Goal: Task Accomplishment & Management: Manage account settings

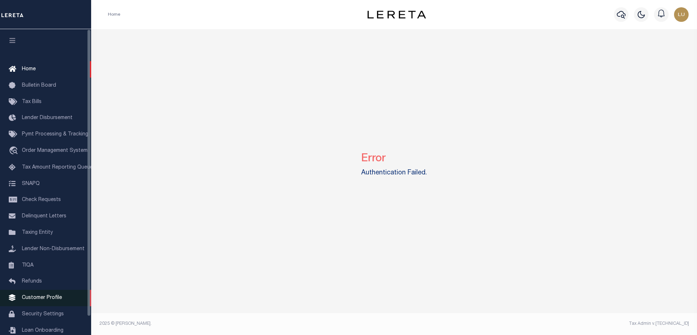
click at [44, 301] on span "Customer Profile" at bounding box center [42, 298] width 40 height 5
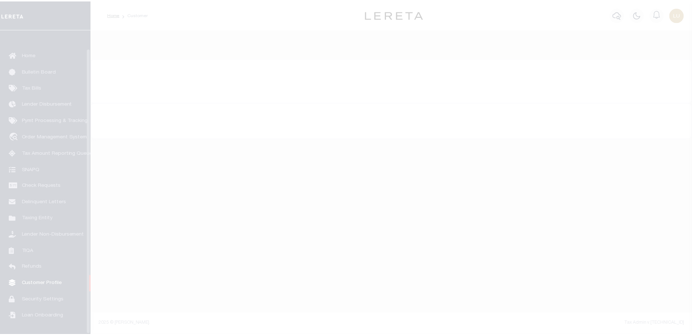
scroll to position [20, 0]
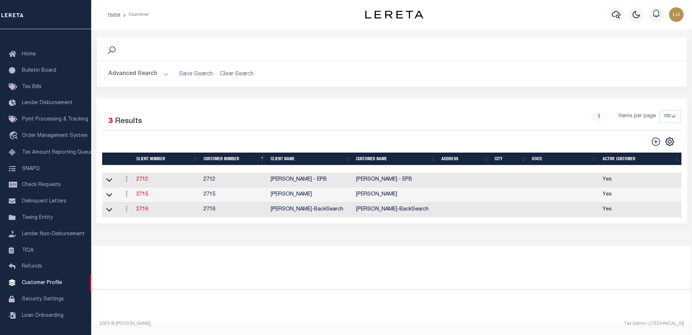
click at [144, 69] on button "Advanced Search" at bounding box center [138, 74] width 61 height 14
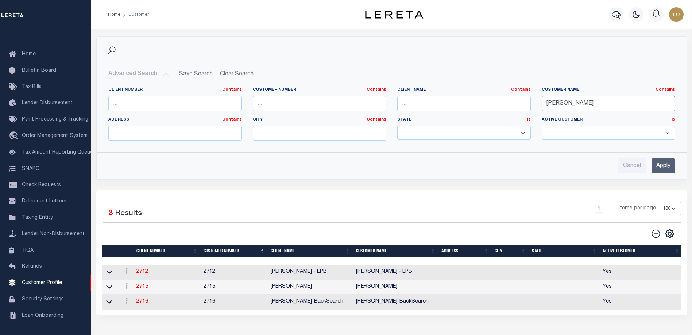
click at [614, 107] on input "Luis" at bounding box center [607, 103] width 133 height 15
paste input "VALLEY BANK OF NEVADA"
click at [619, 98] on input "VALLEY BANK OF NEVADA" at bounding box center [607, 103] width 133 height 15
type input "VALLEY BANK OF NEVADA"
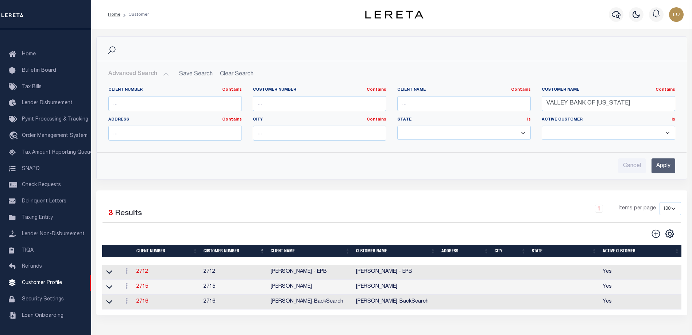
click at [664, 164] on input "Apply" at bounding box center [663, 166] width 24 height 15
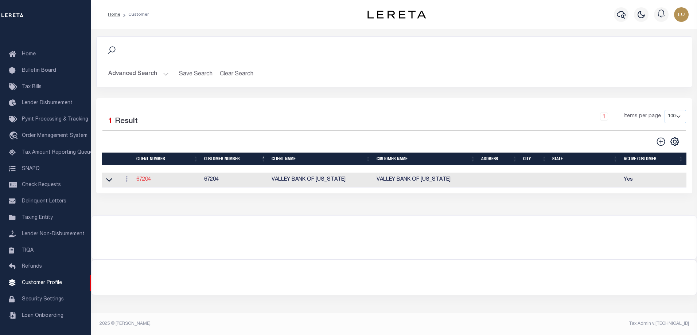
click at [141, 179] on link "67204" at bounding box center [143, 179] width 15 height 5
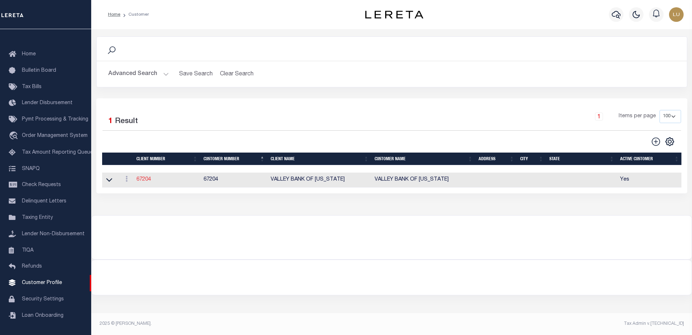
select select
type input "VALLEY BANK OF NEVADA"
type input "67204"
type input "VALLEY BANK OF [US_STATE]"
select select "Mixed Portfolio"
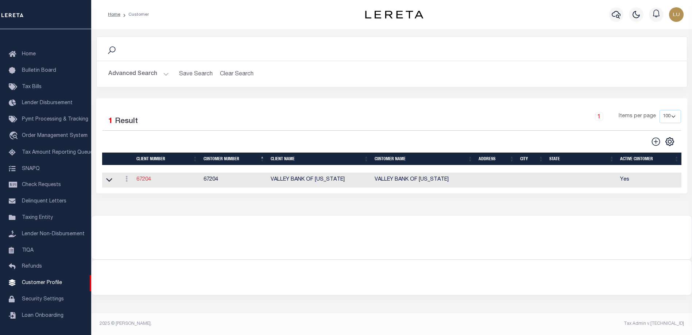
type input "NONE ,NONE"
type input "ANTHONY TARGHETTA"
type input "07/29/2005"
select select
checkbox input "false"
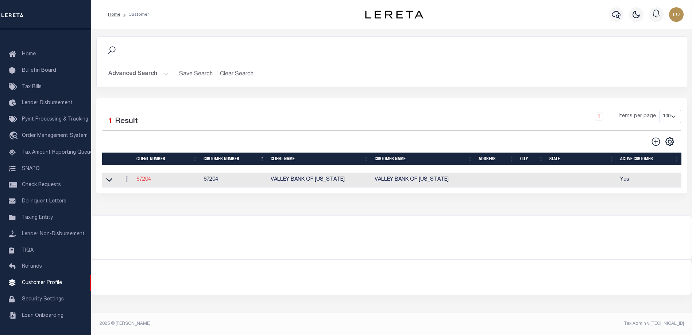
checkbox input "true"
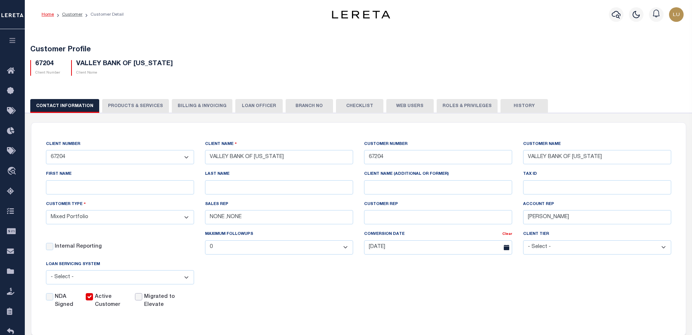
click at [140, 297] on input "Migrated to Elevate" at bounding box center [138, 296] width 7 height 7
checkbox input "true"
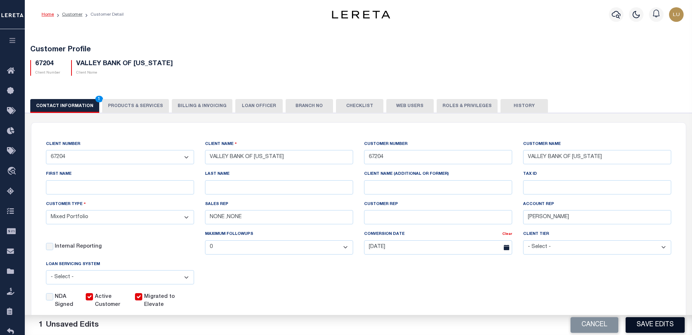
click at [649, 323] on button "Save Edits" at bounding box center [654, 326] width 59 height 16
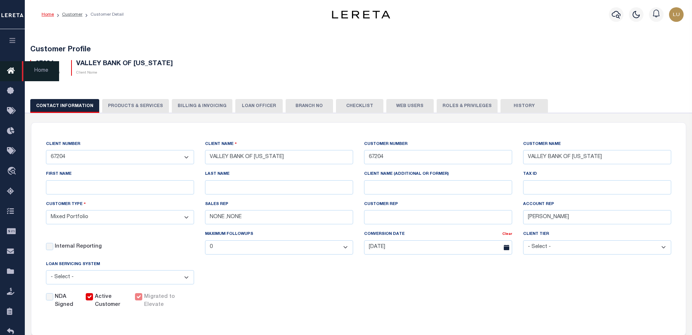
click at [16, 42] on button "button" at bounding box center [12, 41] width 25 height 25
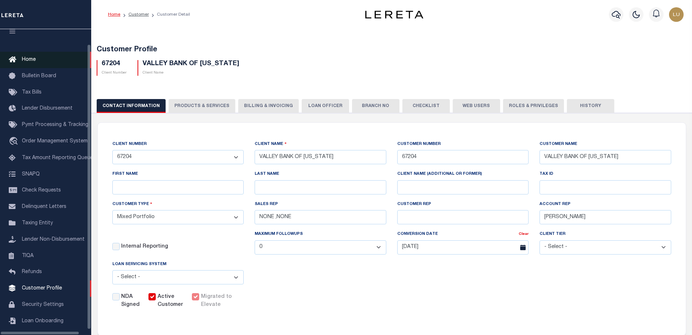
scroll to position [20, 0]
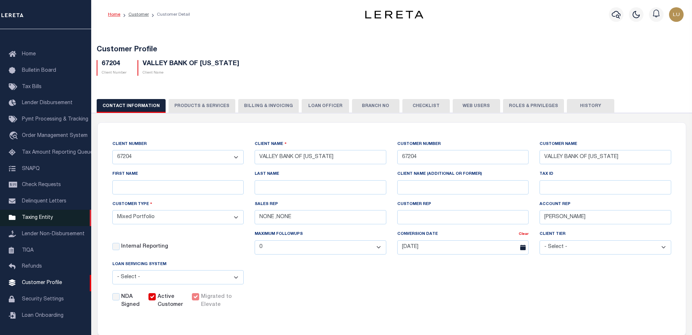
click at [32, 217] on span "Taxing Entity" at bounding box center [37, 217] width 31 height 5
click at [133, 14] on link "Customer" at bounding box center [138, 14] width 20 height 4
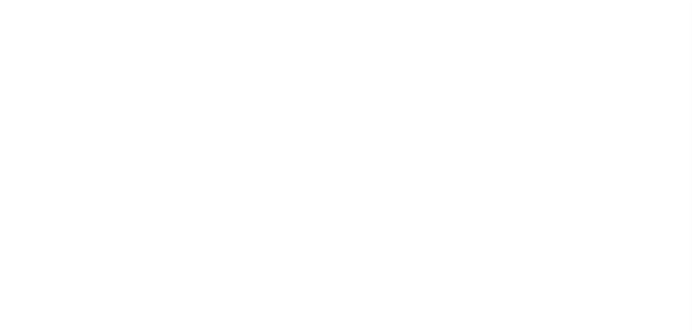
scroll to position [20, 0]
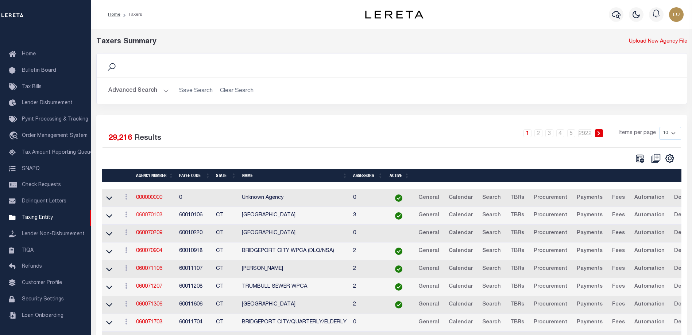
click at [159, 218] on link "060070103" at bounding box center [149, 215] width 26 height 5
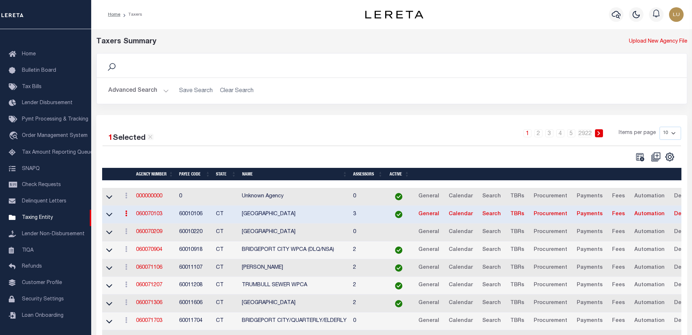
click at [159, 217] on link "060070103" at bounding box center [149, 214] width 26 height 5
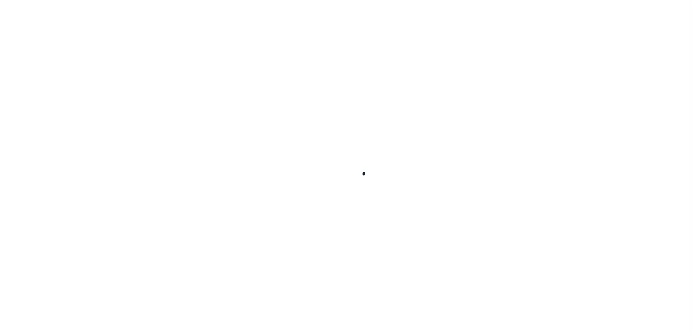
select select
checkbox input "false"
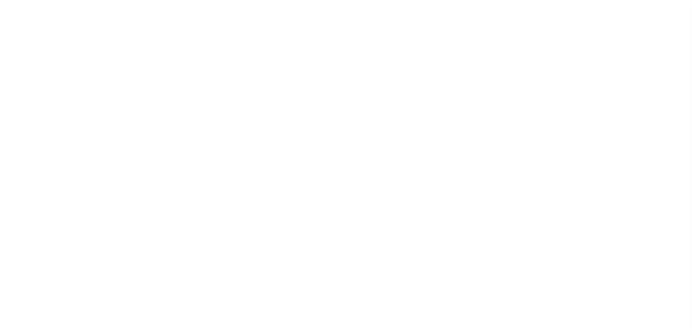
checkbox input "false"
type input "900104002"
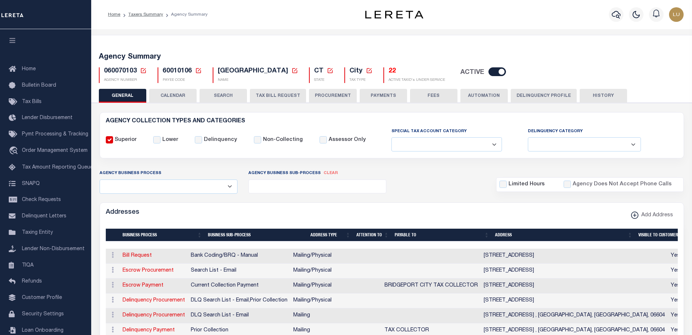
click at [199, 69] on icon at bounding box center [198, 70] width 7 height 7
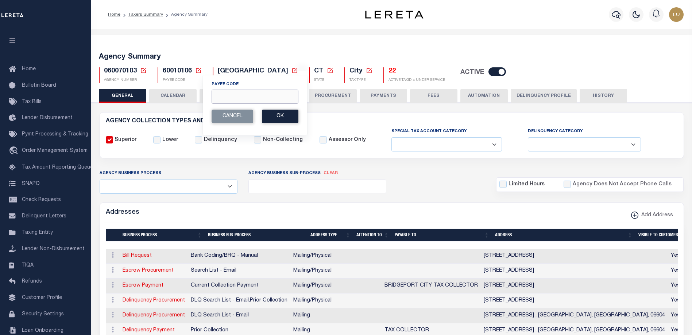
click at [241, 100] on input "Payee Code" at bounding box center [254, 97] width 87 height 14
paste input "3200300000"
type input "3200300000"
click at [278, 113] on button "Ok" at bounding box center [280, 116] width 36 height 13
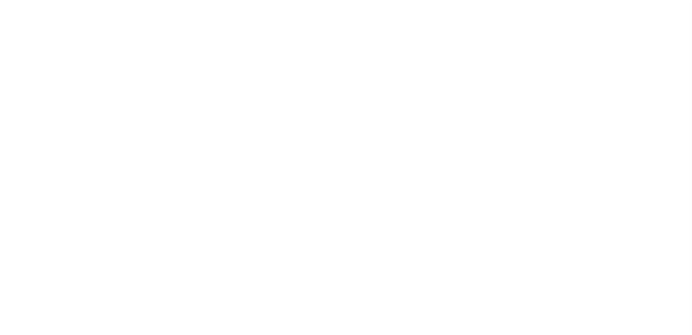
select select
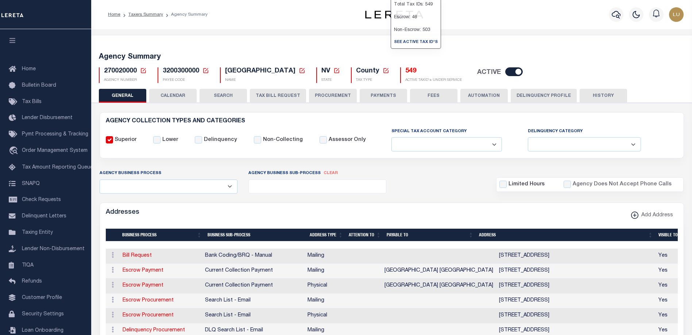
click at [405, 69] on h5 "549" at bounding box center [433, 71] width 57 height 8
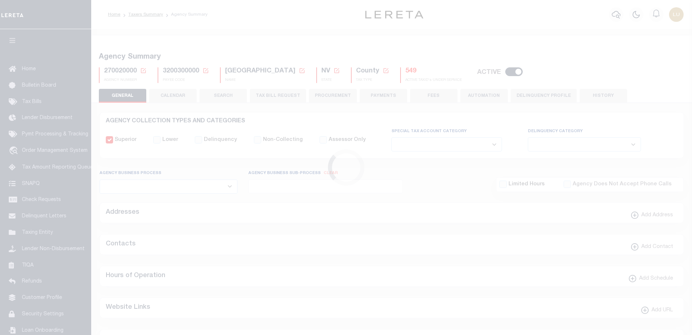
select select
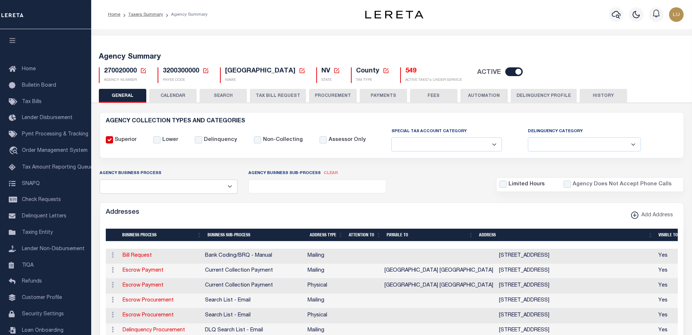
click at [272, 92] on button "TAX BILL REQUEST" at bounding box center [278, 96] width 56 height 14
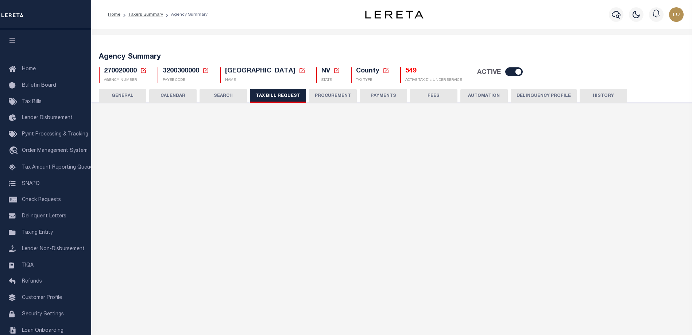
select select "28"
checkbox input "false"
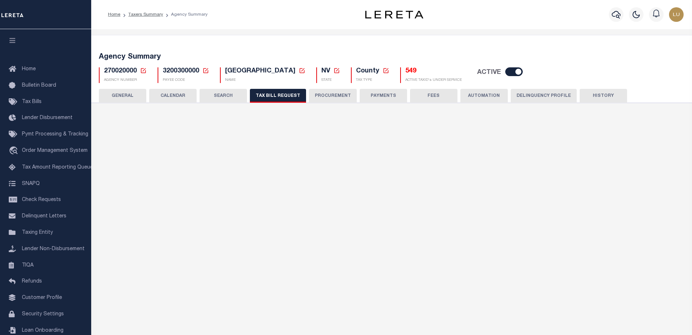
select select "22"
select select "true"
select select "14"
select select
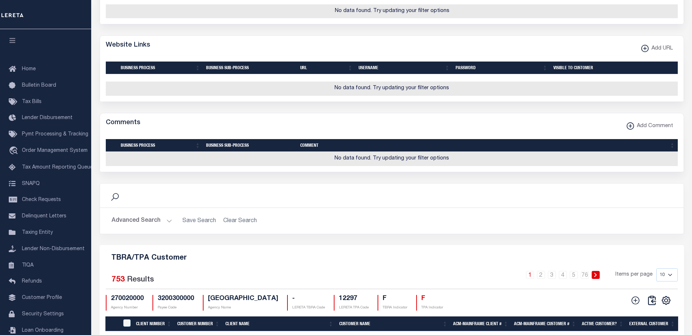
scroll to position [766, 0]
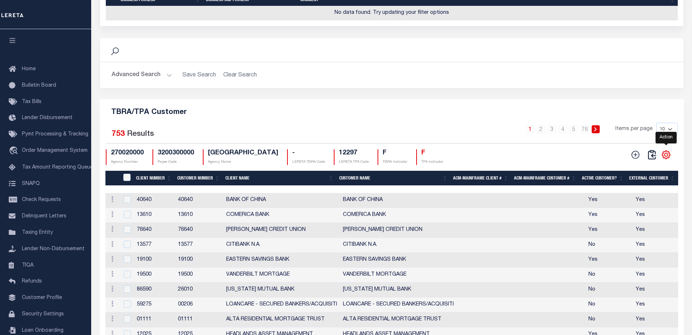
click at [665, 160] on icon "" at bounding box center [665, 154] width 9 height 9
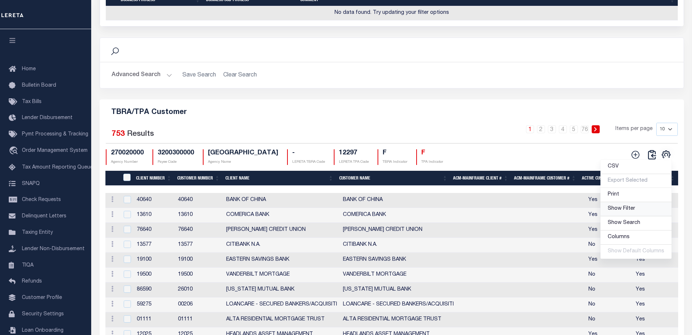
click at [619, 211] on span "Show Filter" at bounding box center [620, 208] width 27 height 5
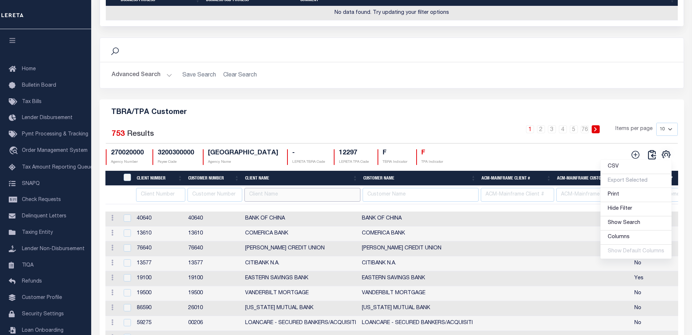
click at [252, 202] on input "text" at bounding box center [302, 195] width 116 height 14
paste input "3200300000"
type input "3200300000"
click at [315, 202] on input "VALLEY BANK OF NEVADA" at bounding box center [302, 195] width 116 height 14
type input "VALLEY BANK OF NEVADA"
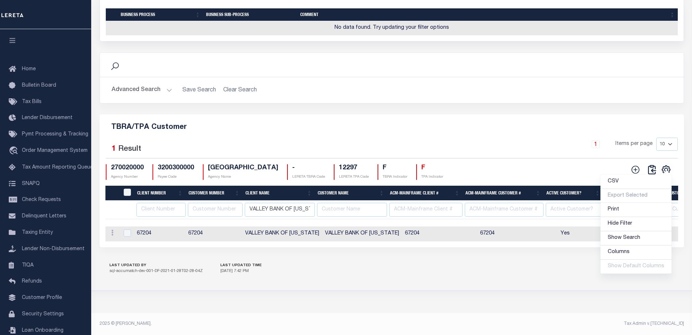
scroll to position [0, 6]
type input "VALLEY BANK OF NEVADA"
click at [463, 268] on div "LAST UPDATED BY sql-accumatch-dev-001-DF-2021-01-28T02-28-04Z LAST UPDATED TIME…" at bounding box center [392, 269] width 584 height 26
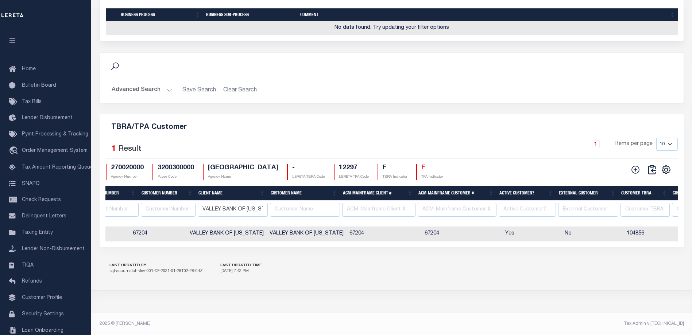
scroll to position [0, 0]
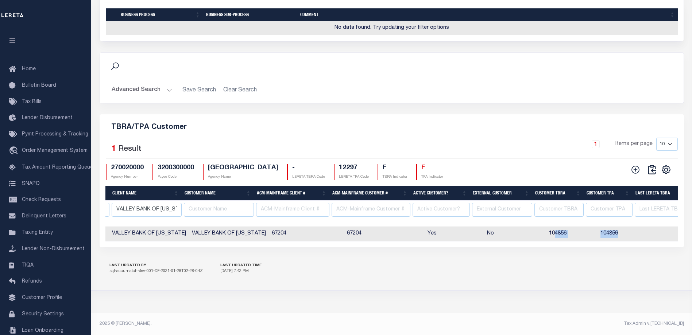
drag, startPoint x: 540, startPoint y: 239, endPoint x: 603, endPoint y: 240, distance: 63.4
click at [603, 240] on tr "Edit Delete 67204 67204 VALLEY BANK OF NEVADA VALLEY BANK OF NEVADA 67204 67204…" at bounding box center [530, 234] width 1117 height 15
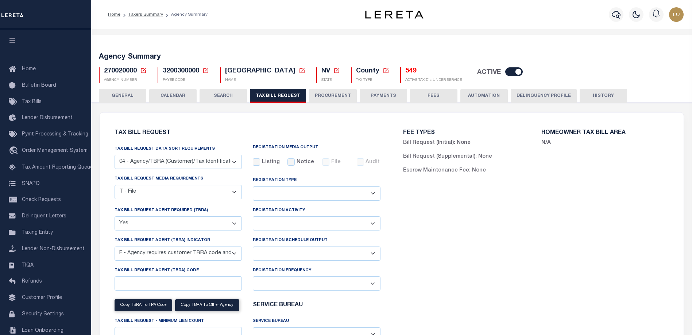
click at [209, 71] on div "3200300000 Payee Code Cancel Ok PAYEE CODE" at bounding box center [183, 75] width 62 height 16
click at [209, 72] on div "3200300000 Payee Code Cancel Ok PAYEE CODE" at bounding box center [183, 75] width 62 height 16
click at [207, 72] on icon at bounding box center [205, 70] width 7 height 7
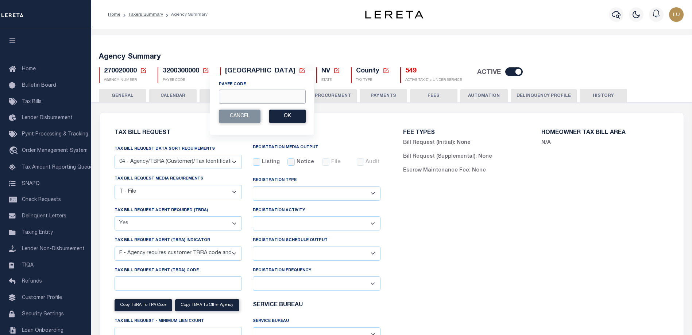
click at [224, 94] on input "Payee Code" at bounding box center [262, 97] width 87 height 14
paste input "1205700000"
type input "1205700000"
click at [280, 112] on button "Ok" at bounding box center [287, 116] width 36 height 13
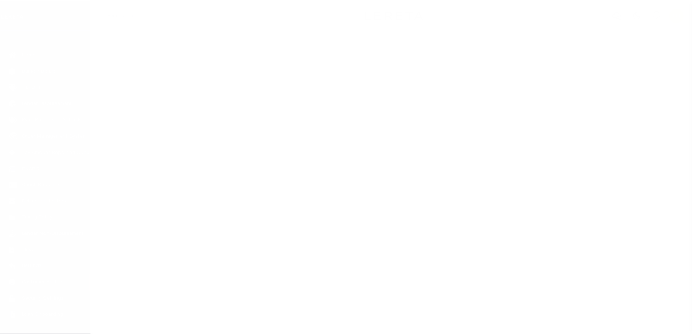
scroll to position [20, 0]
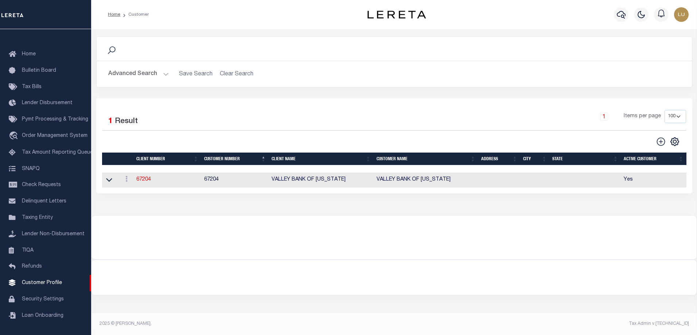
click at [147, 70] on button "Advanced Search" at bounding box center [138, 74] width 61 height 14
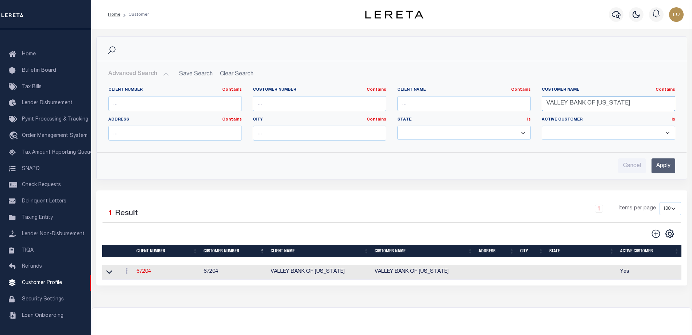
click at [566, 100] on input "VALLEY BANK OF NEVADA" at bounding box center [607, 103] width 133 height 15
click at [567, 100] on input "VALLEY BANK OF NEVADA" at bounding box center [607, 103] width 133 height 15
paste input "CENTRAL BANK"
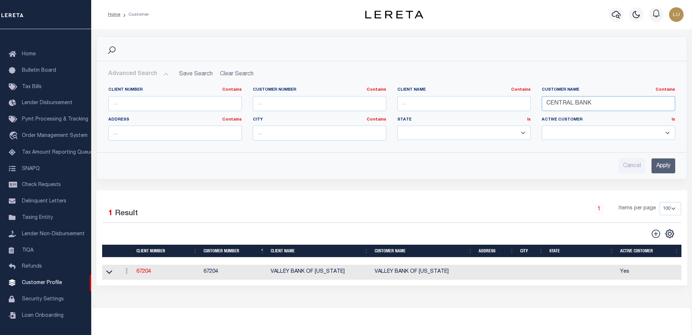
click at [593, 103] on input "CENTRAL BANK" at bounding box center [607, 103] width 133 height 15
type input "CENTRAL BANK"
click at [663, 163] on input "Apply" at bounding box center [663, 166] width 24 height 15
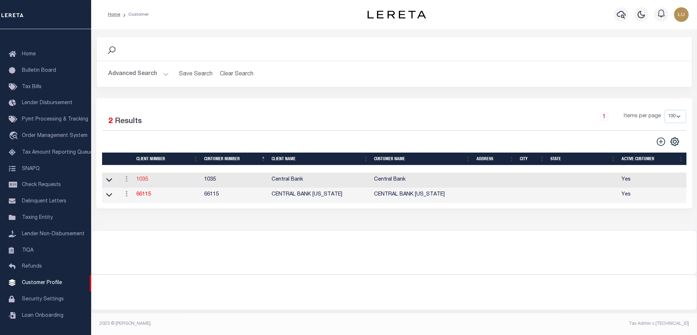
click at [146, 182] on link "1035" at bounding box center [142, 179] width 12 height 5
select select
type input "Central Bank"
type input "1035"
type input "Central Bank"
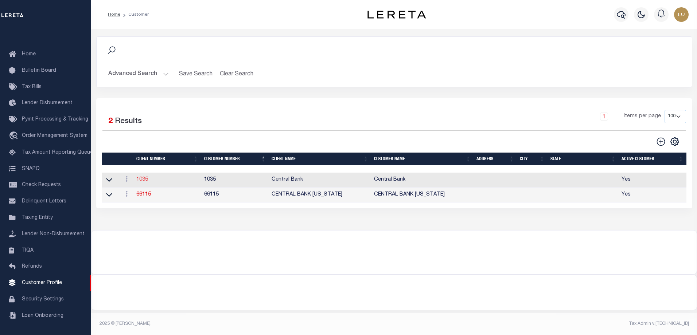
select select "Residential"
checkbox input "true"
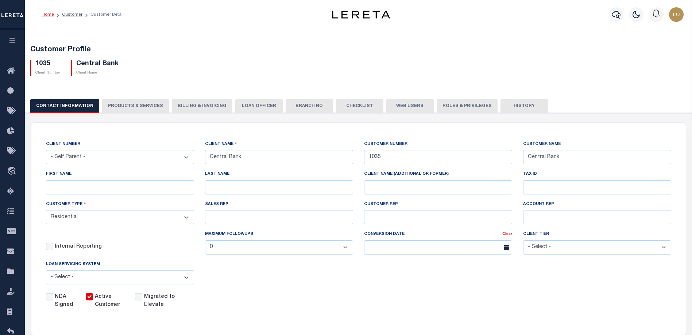
scroll to position [73, 0]
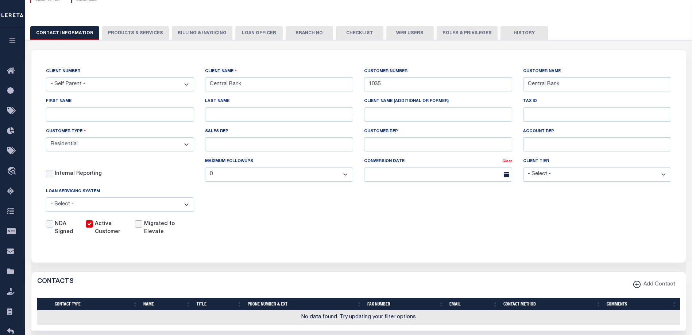
click at [141, 225] on input "Migrated to Elevate" at bounding box center [138, 224] width 7 height 7
checkbox input "true"
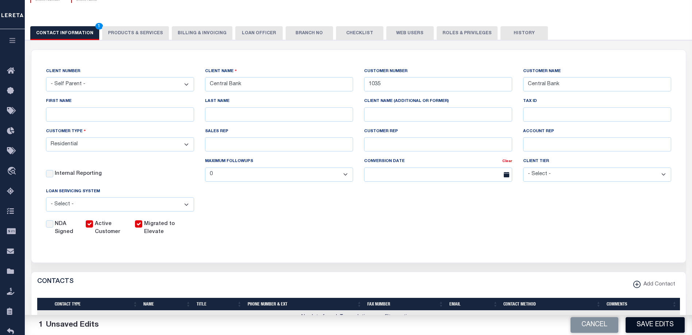
click at [653, 322] on button "Save Edits" at bounding box center [654, 326] width 59 height 16
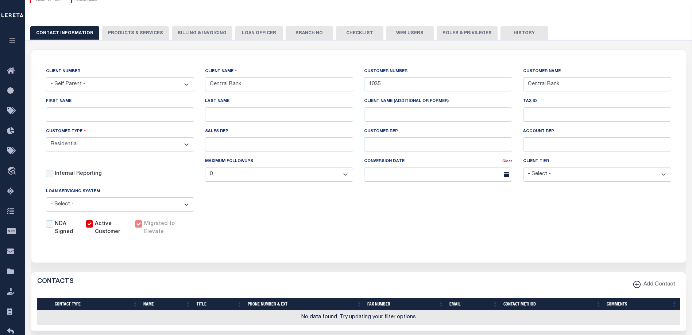
scroll to position [0, 0]
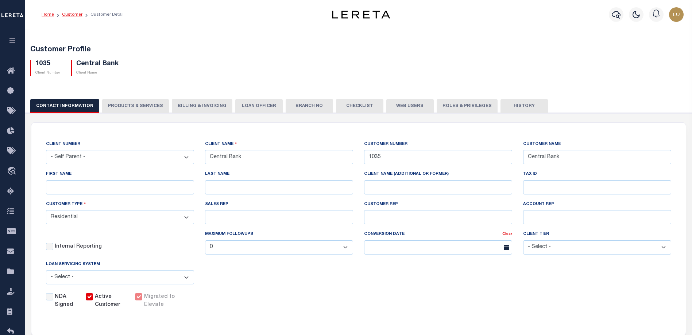
click at [71, 17] on link "Customer" at bounding box center [72, 14] width 20 height 4
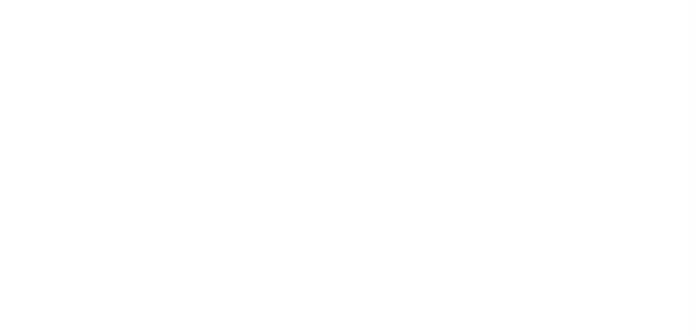
select select "28"
checkbox input "false"
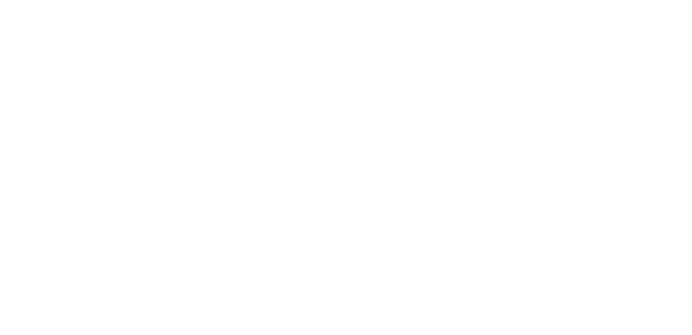
select select "22"
select select "false"
type input "4055"
select select
type input "10"
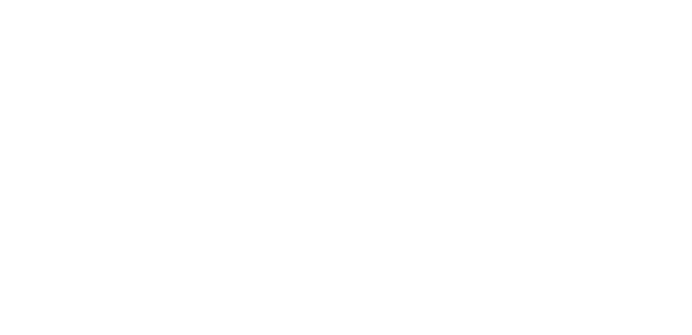
select select "2"
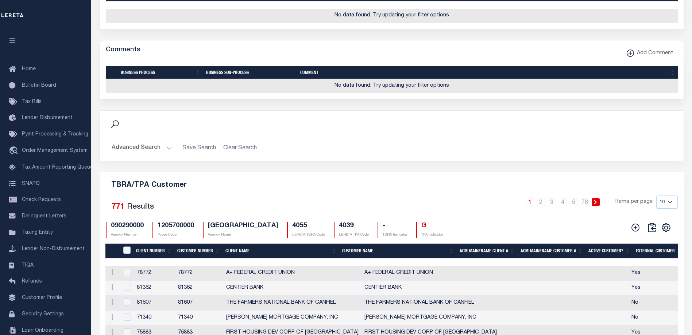
scroll to position [766, 0]
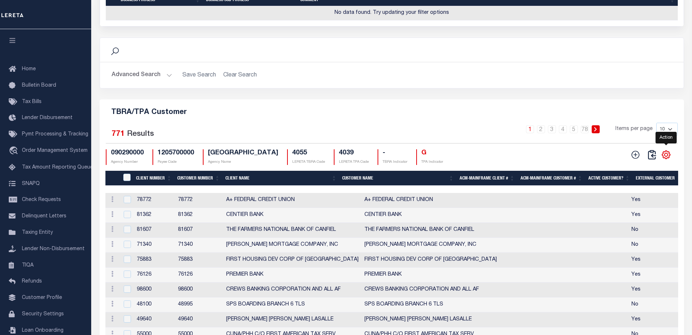
click at [666, 156] on icon "" at bounding box center [665, 154] width 3 height 3
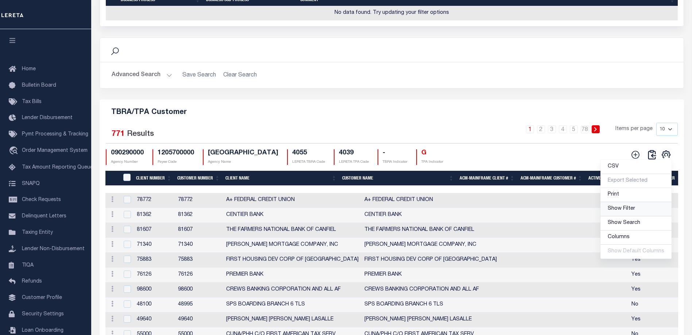
drag, startPoint x: 637, startPoint y: 231, endPoint x: 631, endPoint y: 231, distance: 5.8
click at [637, 217] on link "Show Filter" at bounding box center [635, 209] width 71 height 14
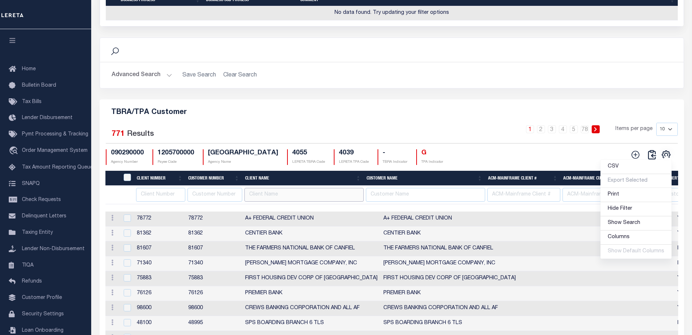
click at [264, 202] on input "text" at bounding box center [303, 195] width 119 height 14
type input "c"
type input "CENTRAL BA"
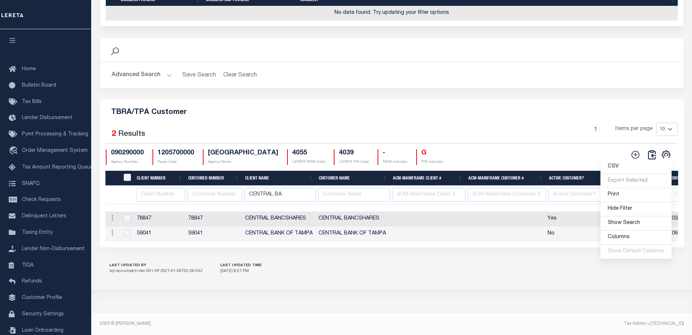
click at [441, 256] on div "Search Advanced Search Save Search Clear Search Is" at bounding box center [391, 147] width 595 height 219
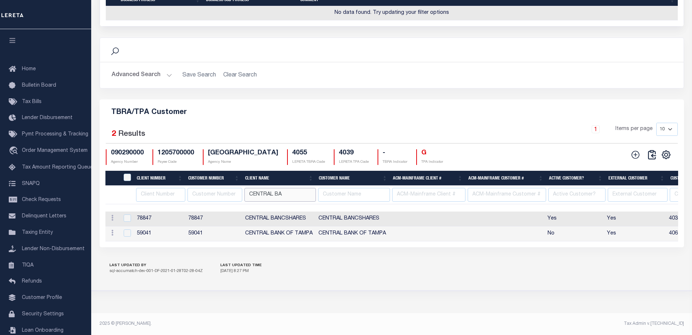
click at [280, 202] on input "CENTRAL BA" at bounding box center [280, 195] width 72 height 14
click at [230, 202] on input "text" at bounding box center [214, 195] width 55 height 14
type input "66"
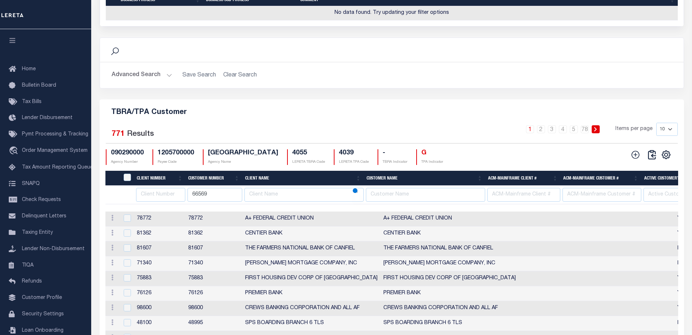
type input "66569"
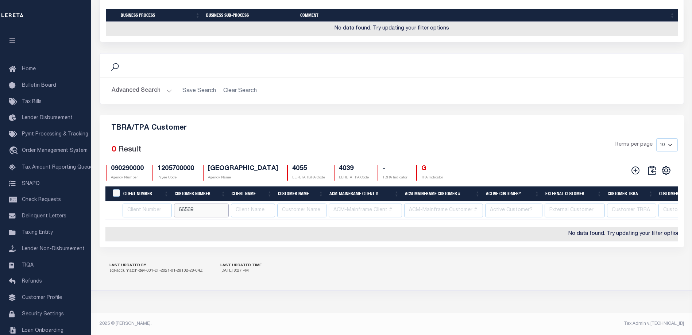
click at [203, 217] on input "66569" at bounding box center [201, 211] width 55 height 14
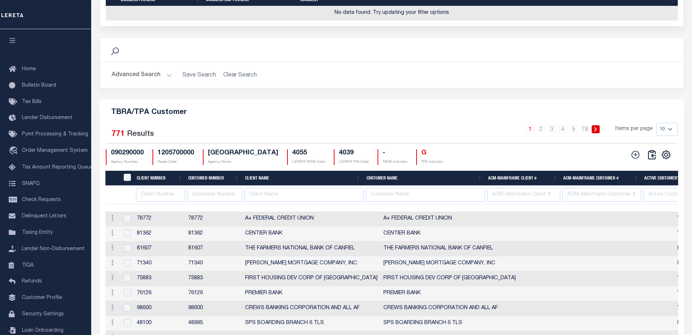
click at [272, 186] on th "Client Name" at bounding box center [302, 178] width 121 height 15
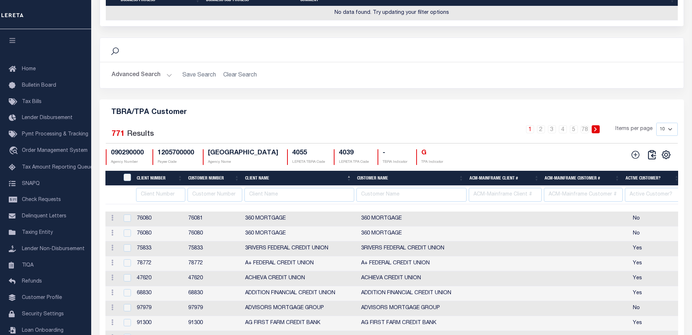
scroll to position [802, 0]
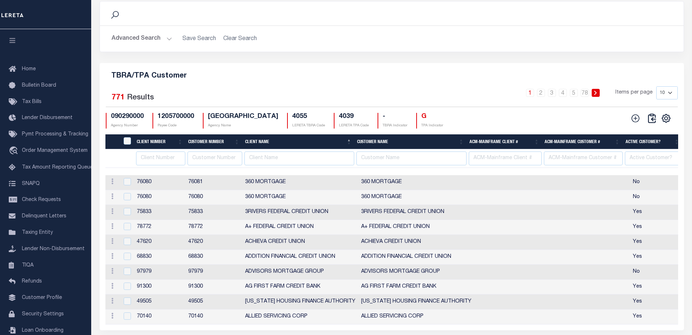
click at [661, 100] on select "10 25 50 100" at bounding box center [667, 92] width 22 height 13
select select "100"
click at [656, 100] on select "10 25 50 100" at bounding box center [667, 92] width 22 height 13
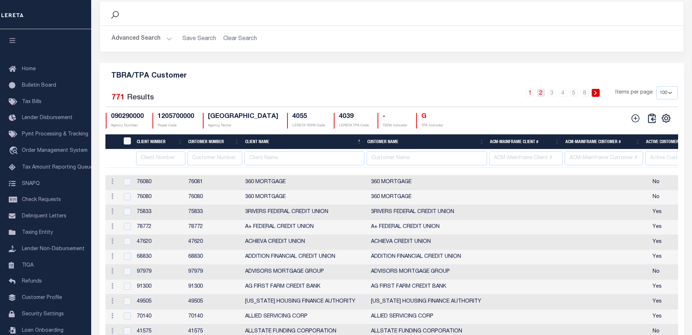
click at [540, 97] on link "2" at bounding box center [541, 93] width 8 height 8
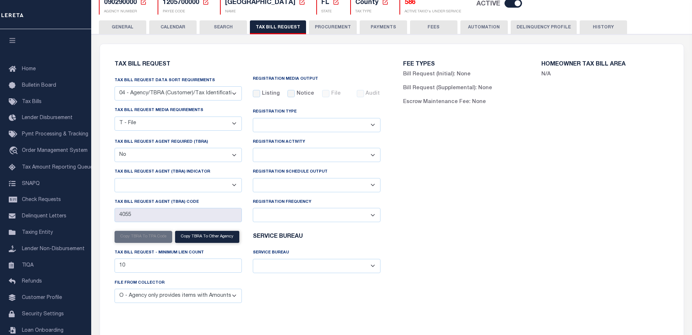
scroll to position [0, 0]
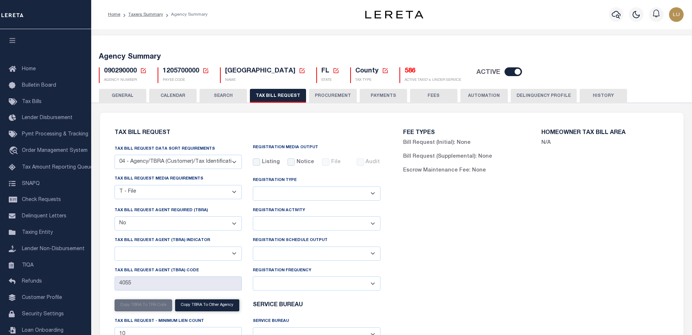
click at [202, 71] on icon at bounding box center [205, 70] width 7 height 7
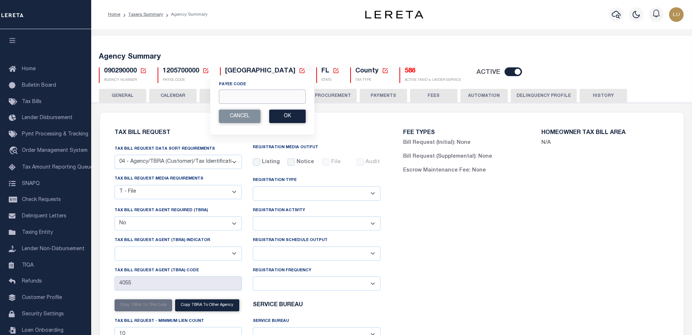
click at [272, 100] on input "Payee Code" at bounding box center [262, 97] width 87 height 14
paste input "7803025239"
type input "7803025239"
click at [293, 113] on button "Ok" at bounding box center [287, 116] width 36 height 13
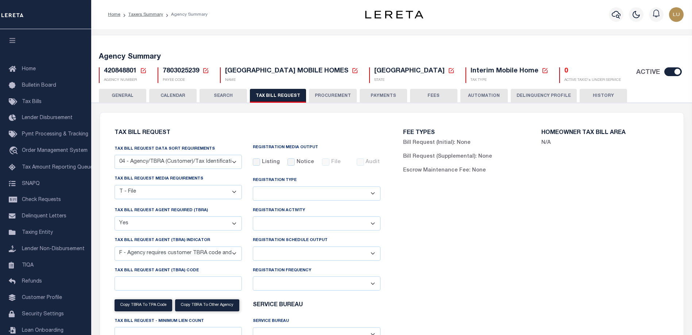
select select "28"
select select "22"
select select "true"
select select "14"
select select
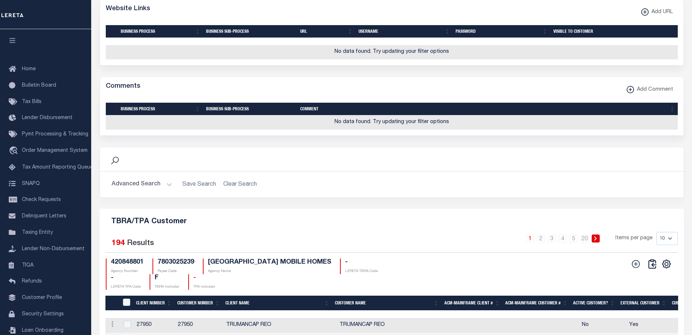
scroll to position [802, 0]
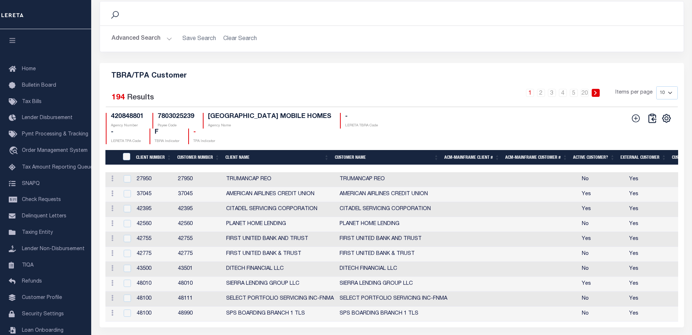
click at [672, 100] on select "10 25 50 100" at bounding box center [667, 92] width 22 height 13
select select "100"
click at [656, 100] on select "10 25 50 100" at bounding box center [667, 92] width 22 height 13
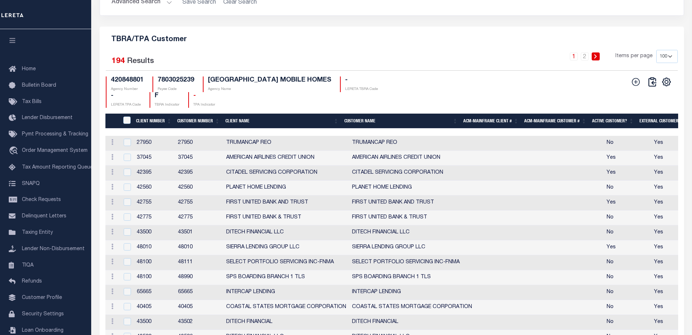
scroll to position [911, 0]
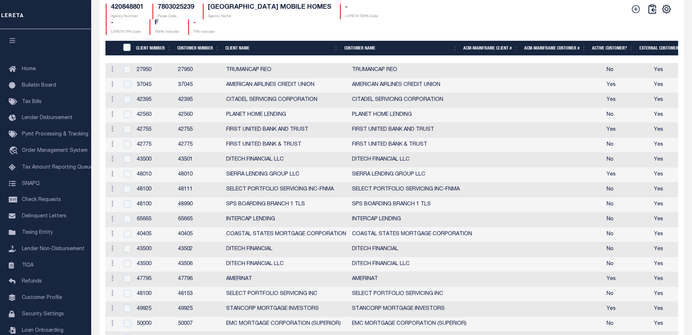
click at [249, 56] on th "Client Name" at bounding box center [281, 48] width 119 height 15
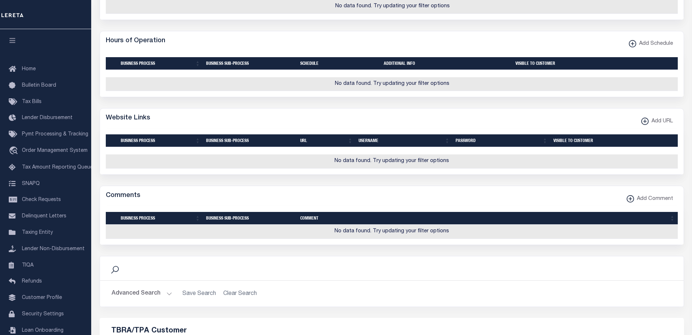
scroll to position [0, 0]
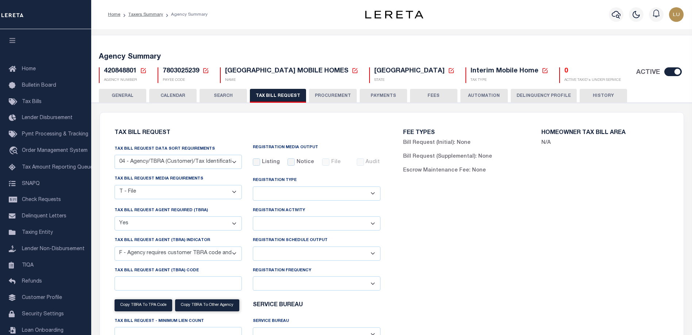
click at [207, 69] on icon at bounding box center [205, 70] width 5 height 5
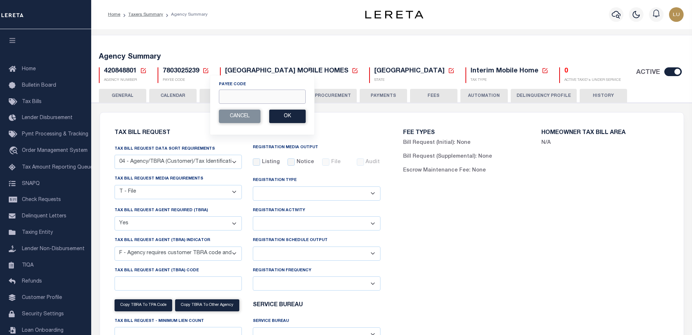
click at [246, 98] on input "Payee Code" at bounding box center [262, 97] width 87 height 14
type input "1205700000"
click at [280, 116] on button "Ok" at bounding box center [287, 116] width 36 height 13
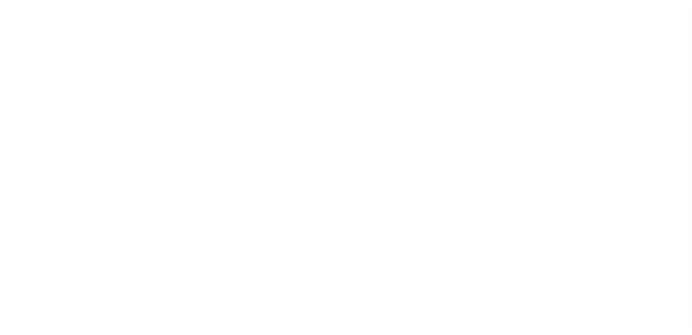
select select "28"
checkbox input "false"
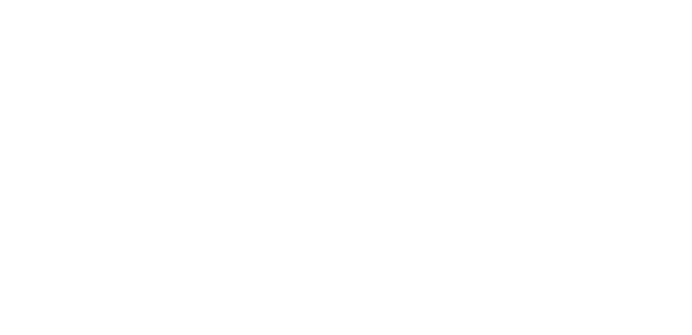
select select "22"
select select "false"
type input "4055"
select select
type input "10"
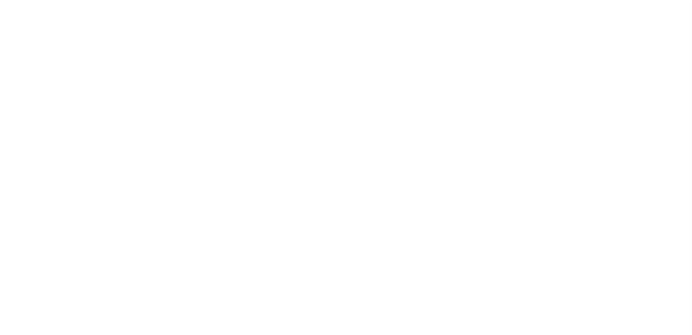
select select "2"
select select "100"
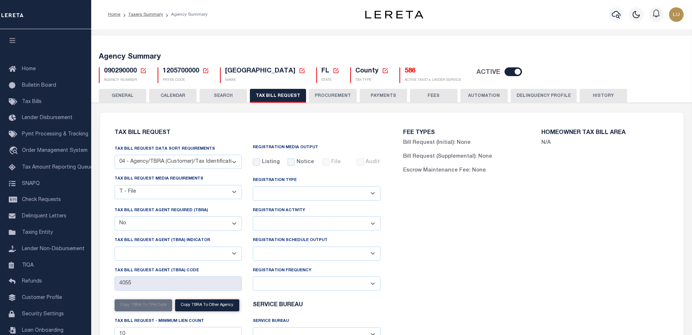
select select "100"
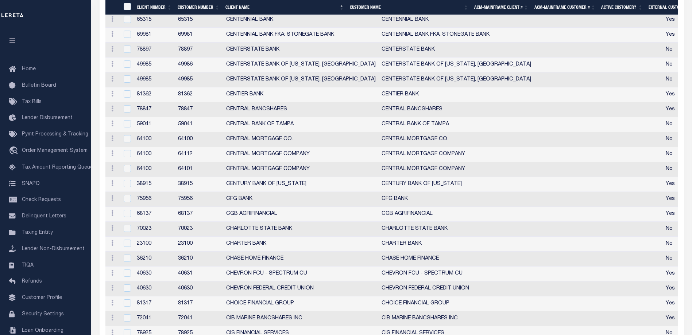
scroll to position [1021, 0]
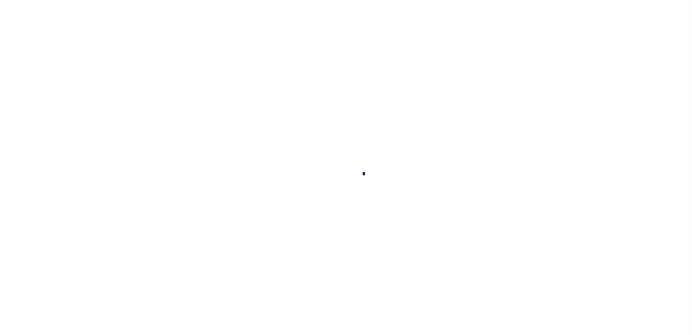
select select
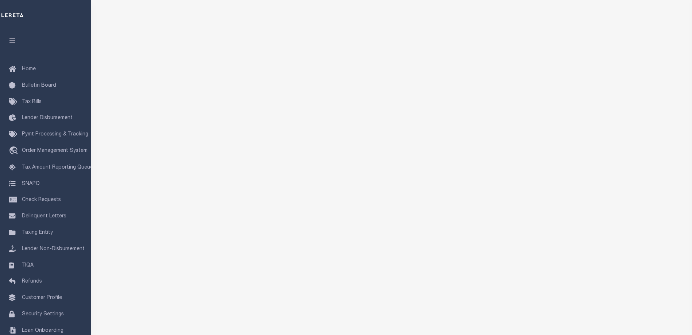
scroll to position [178, 0]
select select "100"
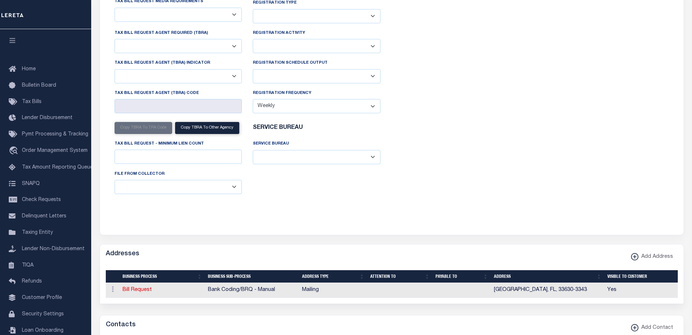
select select "28"
checkbox input "false"
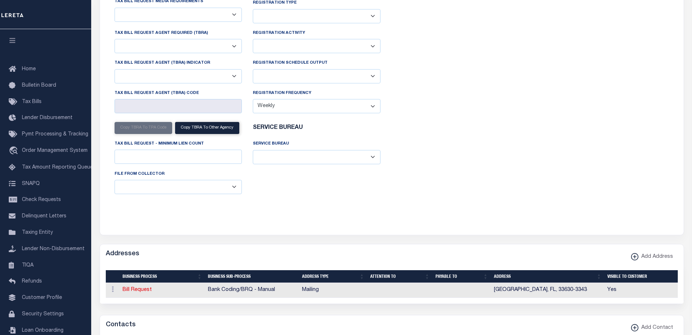
select select "22"
select select "false"
type input "4055"
select select
type input "10"
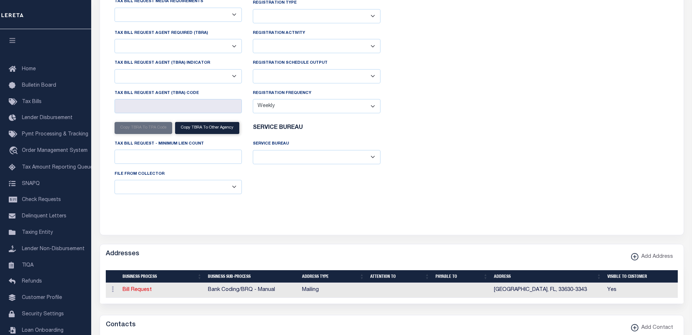
select select "2"
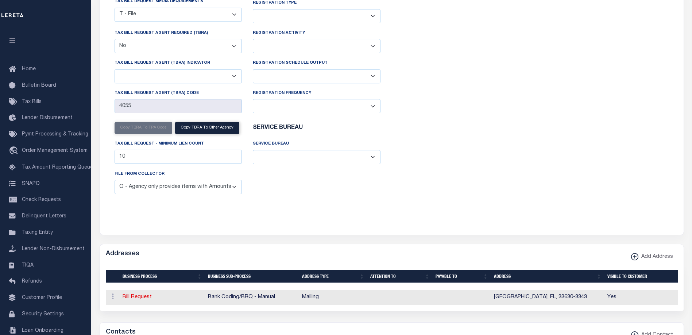
scroll to position [401, 0]
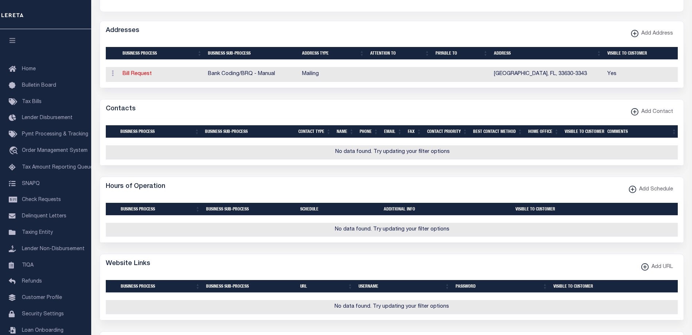
select select "100"
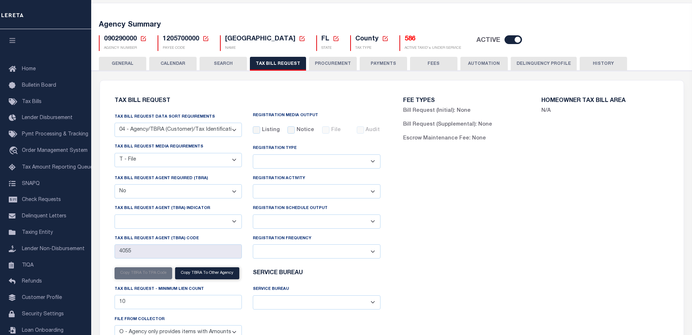
scroll to position [0, 0]
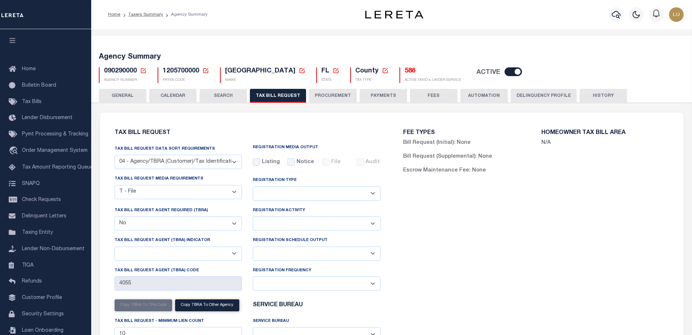
click at [207, 70] on icon at bounding box center [205, 70] width 7 height 7
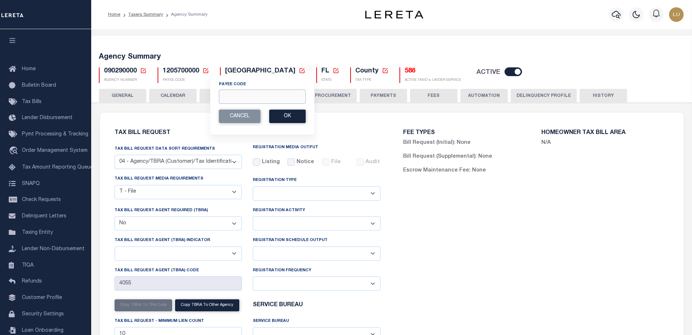
click at [265, 103] on input "Payee Code" at bounding box center [262, 97] width 87 height 14
paste input "3605904001"
type input "3605904001"
click at [288, 116] on button "Ok" at bounding box center [287, 116] width 36 height 13
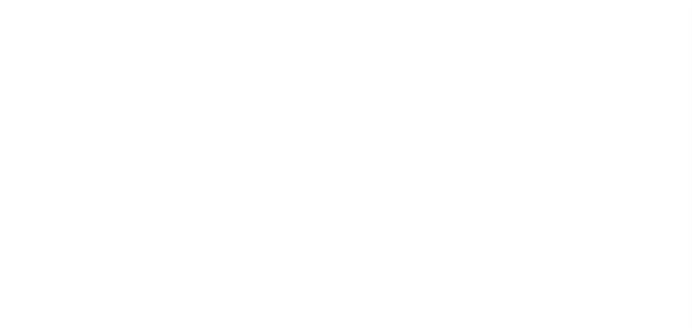
select select "28"
checkbox input "false"
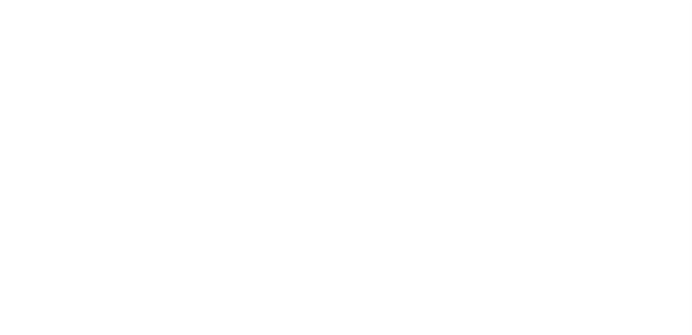
select select "22"
select select "true"
select select "14"
select select
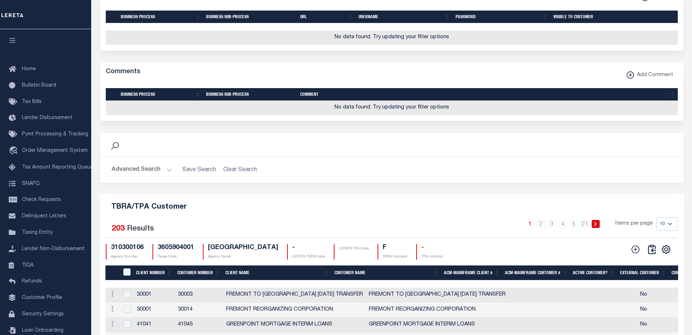
scroll to position [817, 0]
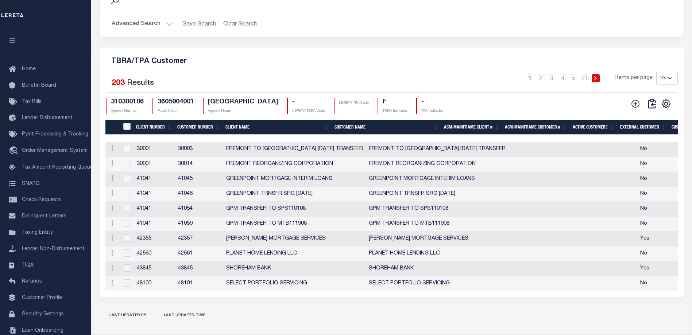
click at [665, 85] on select "10 25 50 100" at bounding box center [667, 78] width 22 height 13
click at [656, 85] on select "10 25 50 100" at bounding box center [667, 78] width 22 height 13
drag, startPoint x: 662, startPoint y: 96, endPoint x: 662, endPoint y: 107, distance: 10.6
click at [662, 85] on select "10 25 50 100" at bounding box center [667, 78] width 22 height 13
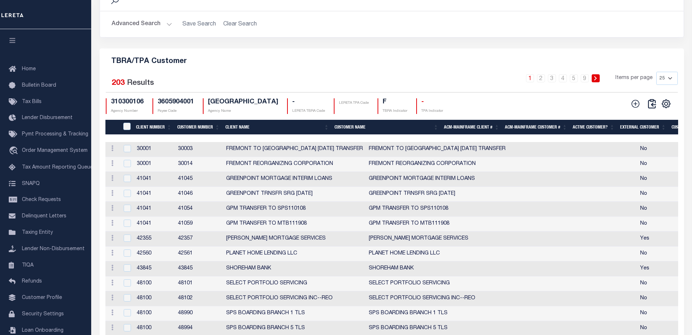
select select "100"
click at [656, 85] on select "10 25 50 100" at bounding box center [667, 78] width 22 height 13
click at [249, 135] on th "Client Name" at bounding box center [282, 127] width 121 height 15
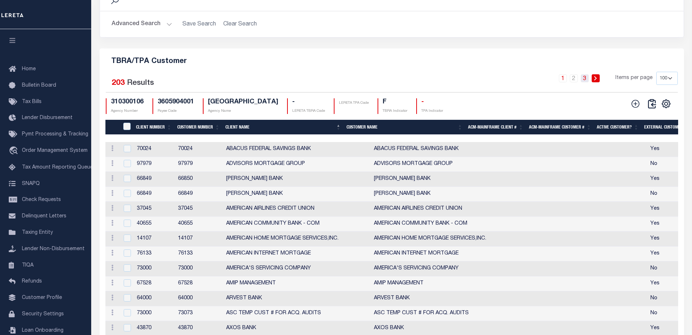
click at [583, 82] on link "3" at bounding box center [584, 78] width 8 height 8
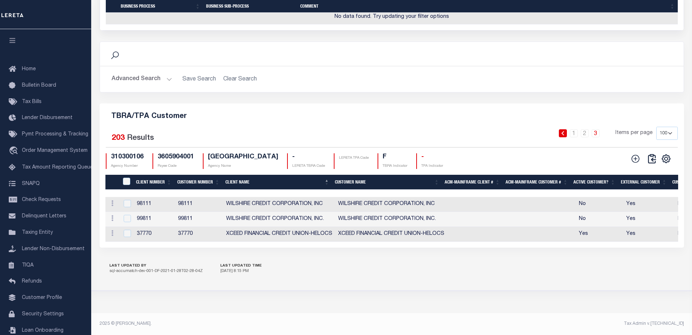
scroll to position [788, 0]
click at [581, 129] on link "2" at bounding box center [584, 133] width 8 height 8
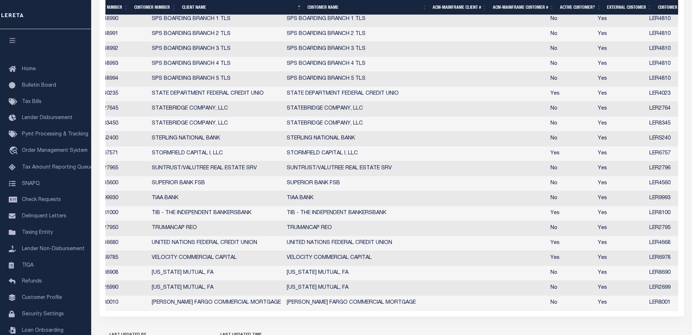
scroll to position [0, 0]
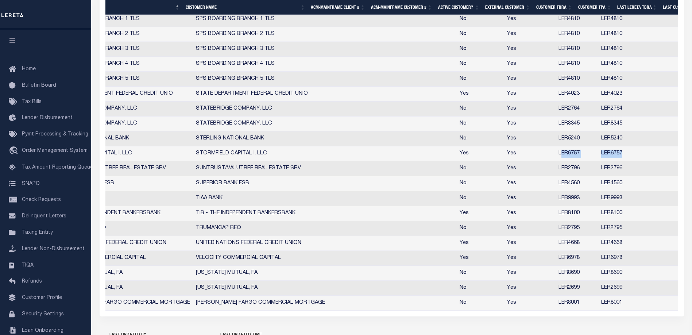
drag, startPoint x: 602, startPoint y: 174, endPoint x: 537, endPoint y: 176, distance: 64.2
click at [537, 162] on tr "Edit Delete 67571 67571 STORMFIELD CAPITAL I, LLC STORMFIELD CAPITAL I, LLC Yes…" at bounding box center [463, 154] width 1046 height 15
click at [221, 162] on td "STORMFIELD CAPITAL I, LLC" at bounding box center [260, 154] width 135 height 15
checkbox input "true"
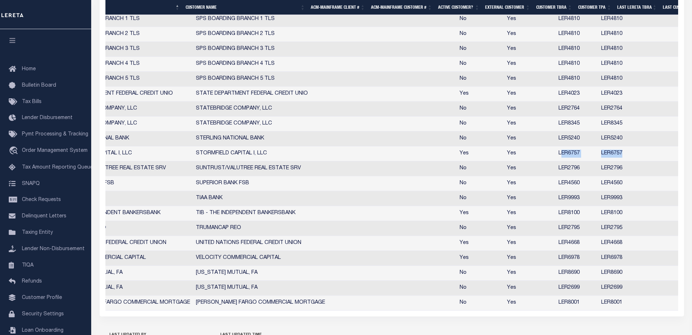
click at [221, 177] on td "SUPERIOR BANK FSB" at bounding box center [260, 183] width 135 height 15
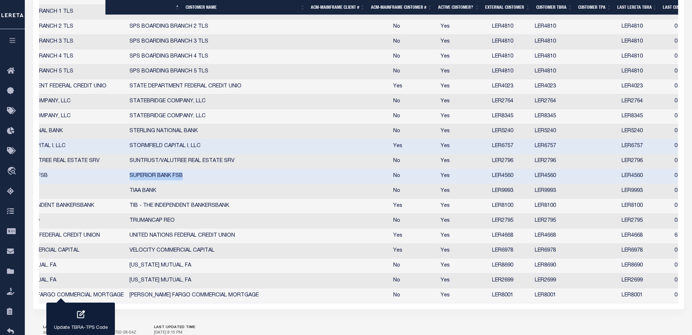
checkbox input "true"
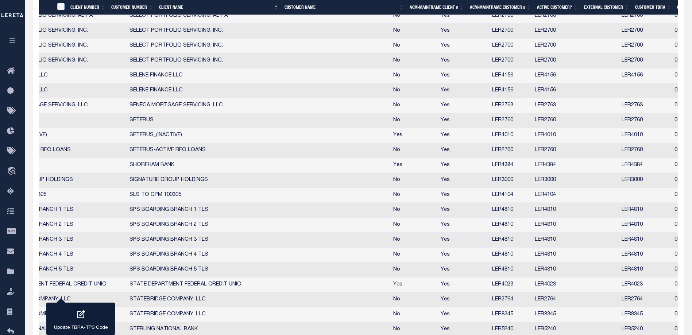
scroll to position [0, 165]
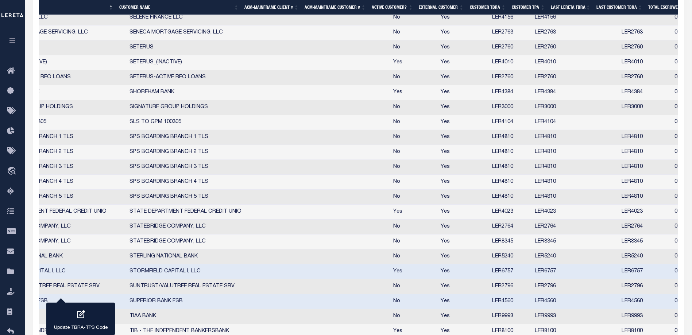
click at [161, 223] on td "STATEBRIDGE COMPANY, LLC" at bounding box center [194, 227] width 135 height 15
checkbox input "true"
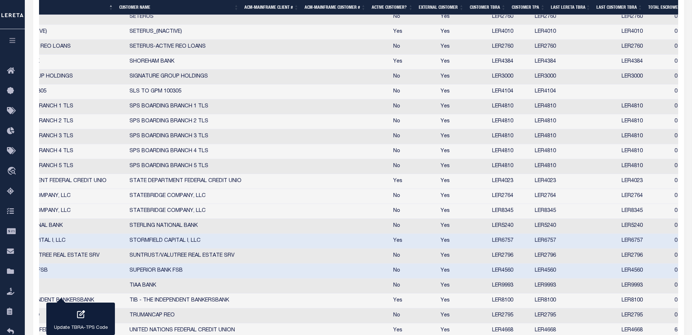
scroll to position [2054, 0]
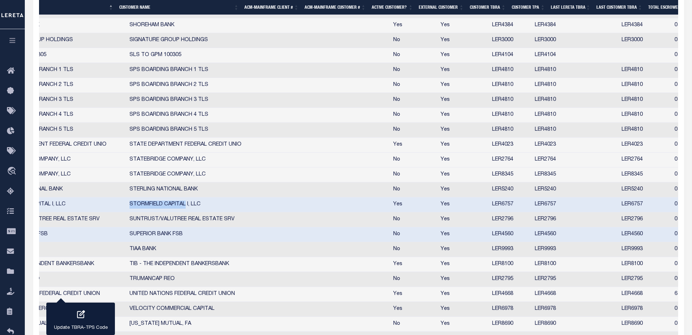
drag, startPoint x: 116, startPoint y: 209, endPoint x: 176, endPoint y: 213, distance: 60.3
click at [176, 213] on td "STORMFIELD CAPITAL I, LLC" at bounding box center [194, 205] width 135 height 15
checkbox input "false"
copy td "STORMFIELD CAPITAL"
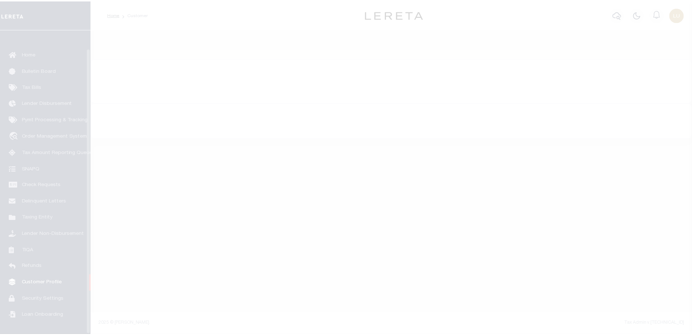
scroll to position [20, 0]
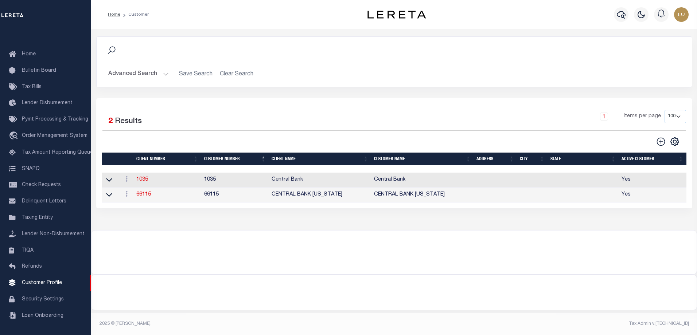
click at [151, 70] on button "Advanced Search" at bounding box center [138, 74] width 61 height 14
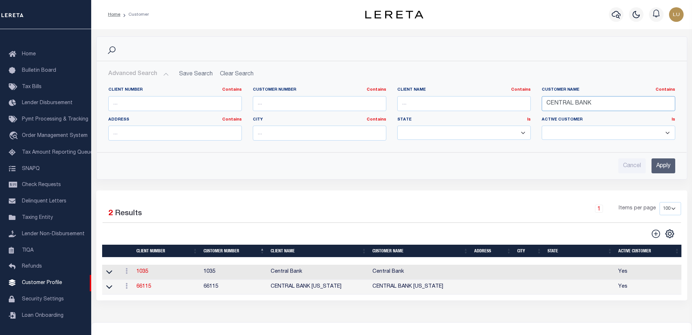
click at [565, 107] on input "CENTRAL BANK" at bounding box center [607, 103] width 133 height 15
paste input "Stormfield Capital LLC"
click at [573, 104] on input "Stormfield Capital LLC" at bounding box center [607, 103] width 133 height 15
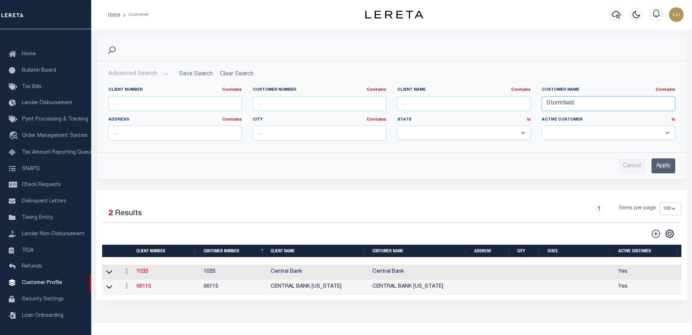
type input "Stormfield"
click at [669, 172] on input "Apply" at bounding box center [663, 166] width 24 height 15
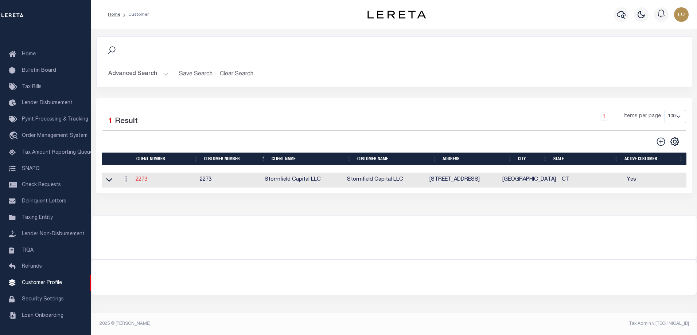
click at [141, 181] on link "2273" at bounding box center [142, 179] width 12 height 5
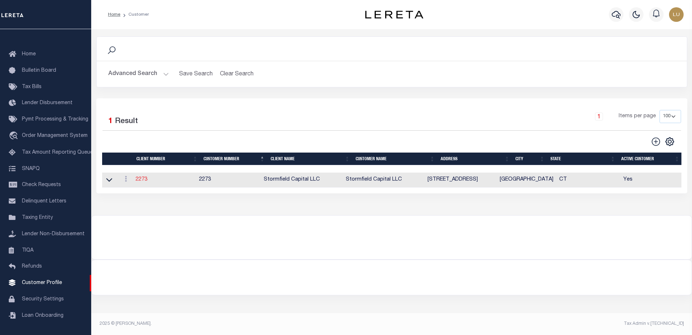
select select
type input "Stormfield Capital LLC"
type input "2273"
type input "Stormfield Capital LLC"
type input "Debra"
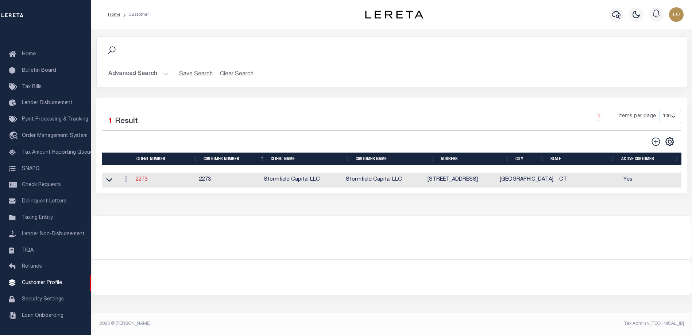
type input "Dorin"
type input "John Stachowsky"
type input "Debbie Vecellio"
select select "OTH"
checkbox input "true"
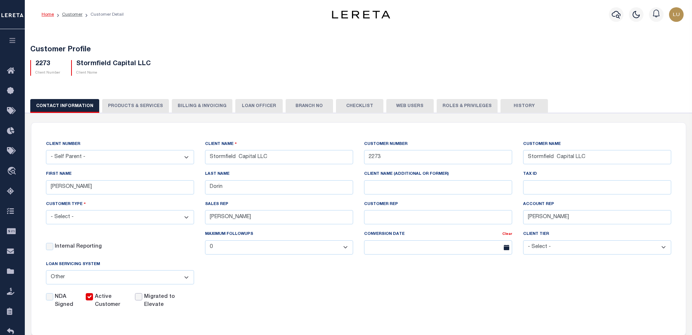
click at [138, 301] on input "Migrated to Elevate" at bounding box center [138, 296] width 7 height 7
checkbox input "true"
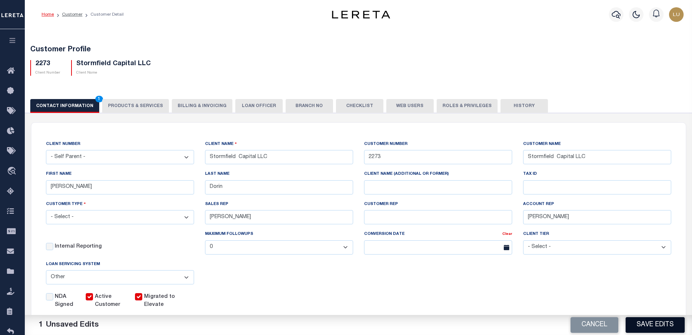
click at [636, 320] on button "Save Edits" at bounding box center [654, 326] width 59 height 16
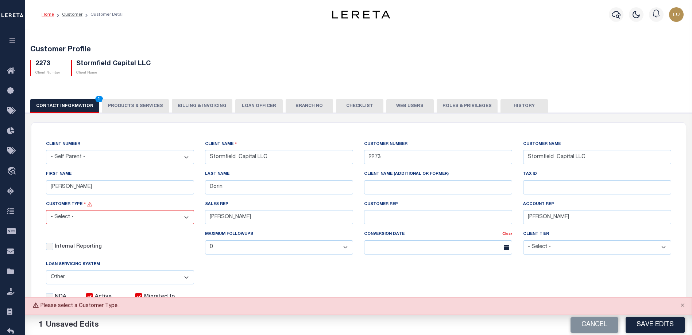
scroll to position [36, 0]
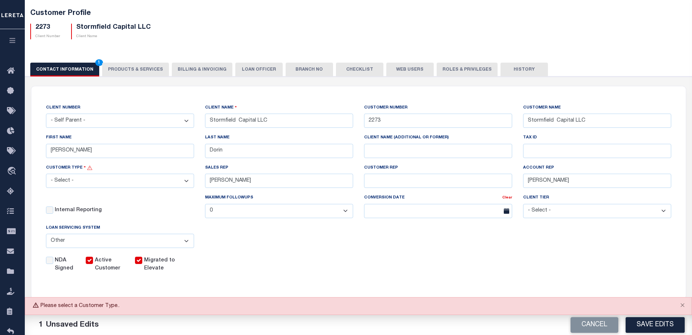
click at [152, 183] on select "- Select - Residential Commercial Mixed Portfolio" at bounding box center [120, 181] width 148 height 14
select select "Mixed Portfolio"
click at [46, 175] on select "- Select - Residential Commercial Mixed Portfolio" at bounding box center [120, 181] width 148 height 14
click at [658, 324] on button "Save Edits" at bounding box center [654, 326] width 59 height 16
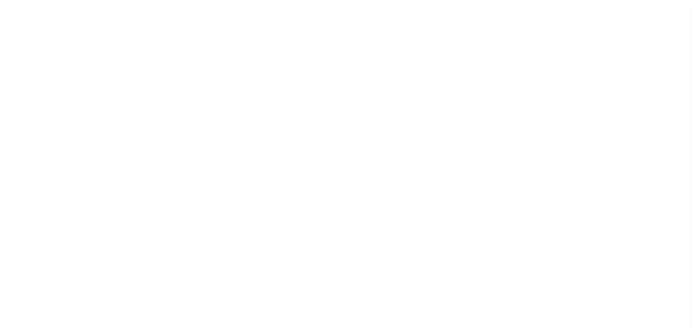
scroll to position [178, 0]
select select "28"
checkbox input "false"
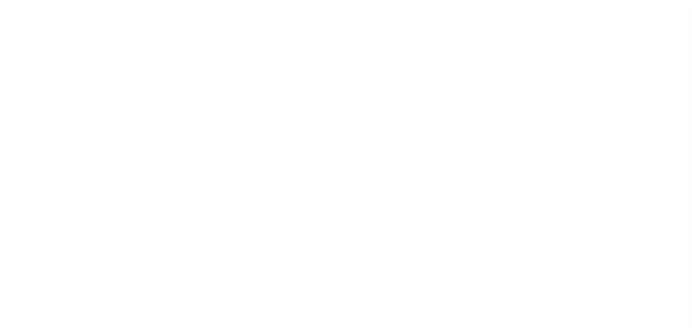
checkbox input "false"
select select "22"
select select "true"
select select "14"
select select
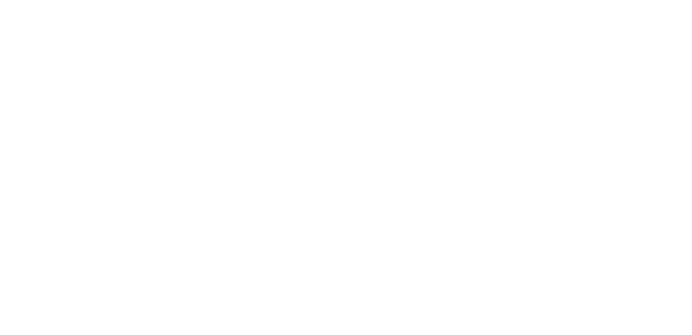
select select "100"
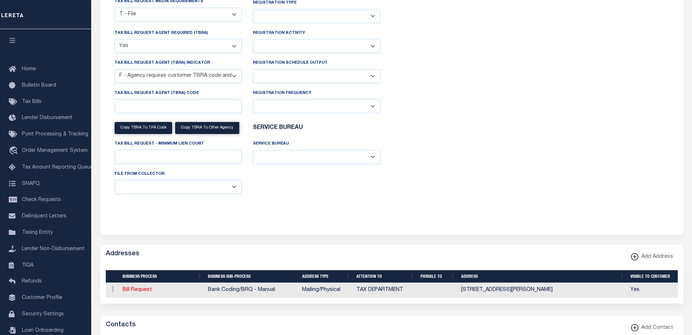
select select "100"
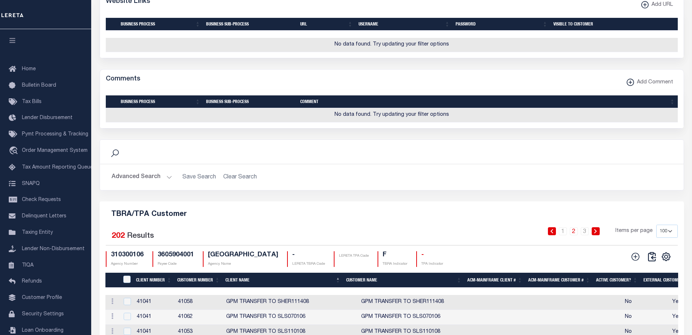
scroll to position [693, 0]
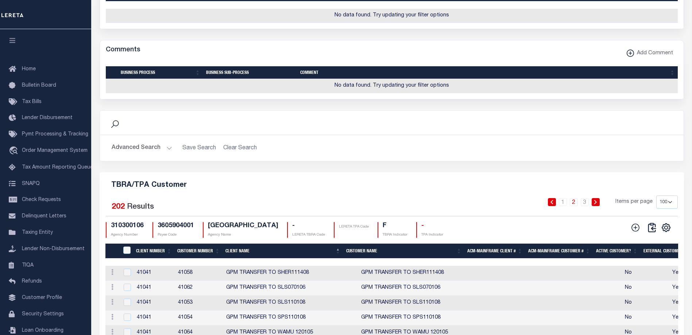
click at [169, 190] on h5 "TBRA/TPA Customer" at bounding box center [391, 184] width 572 height 12
copy div "TBRA/TPA Customer Selected"
